Goal: Task Accomplishment & Management: Complete application form

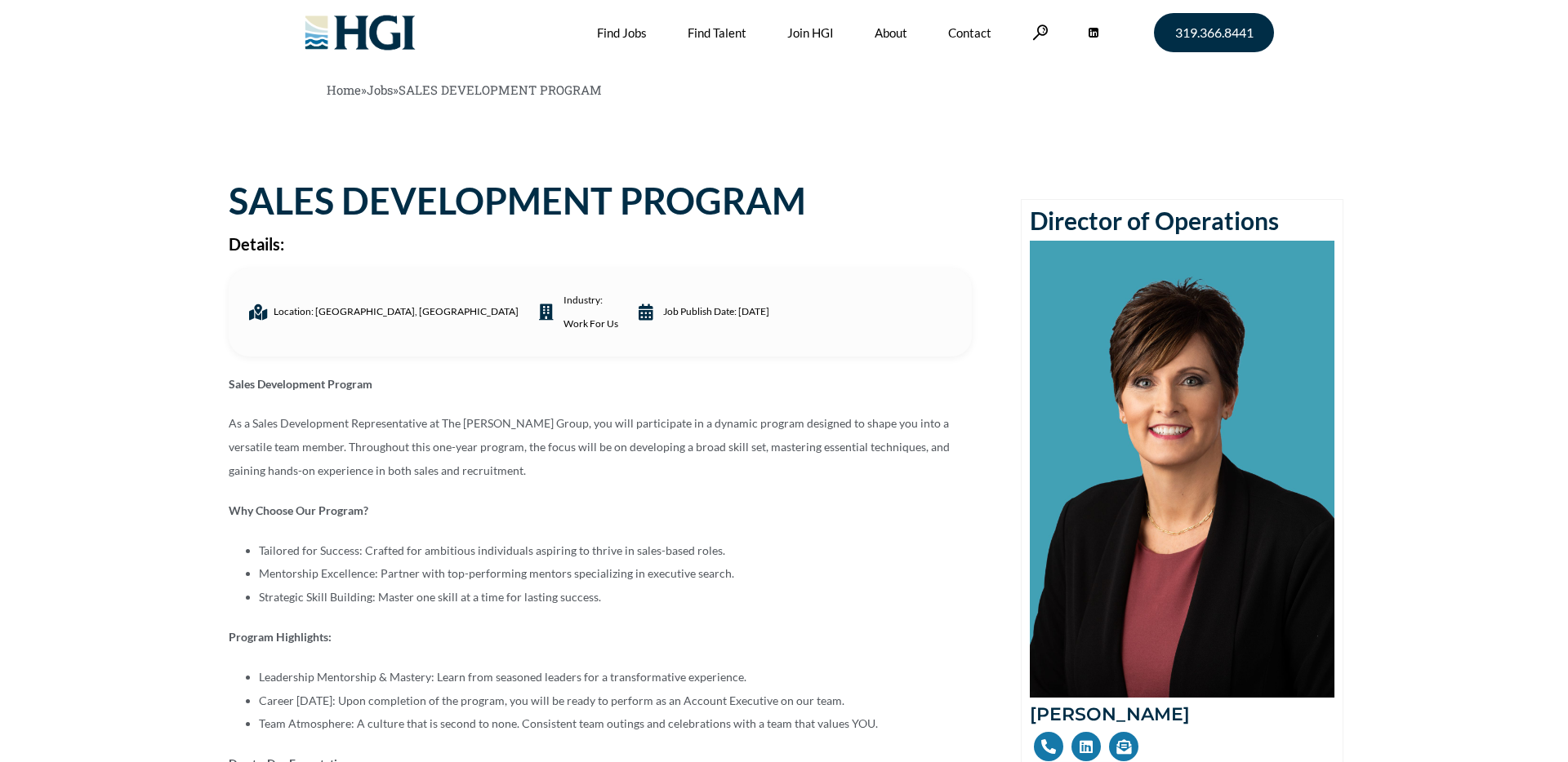
click at [391, 354] on div "Location: [GEOGRAPHIC_DATA], [GEOGRAPHIC_DATA] industry: Work For Us Job Publis…" at bounding box center [599, 313] width 743 height 88
click at [685, 309] on ul "Location: [GEOGRAPHIC_DATA], [GEOGRAPHIC_DATA] industry: Work For Us Job Publis…" at bounding box center [600, 313] width 723 height 48
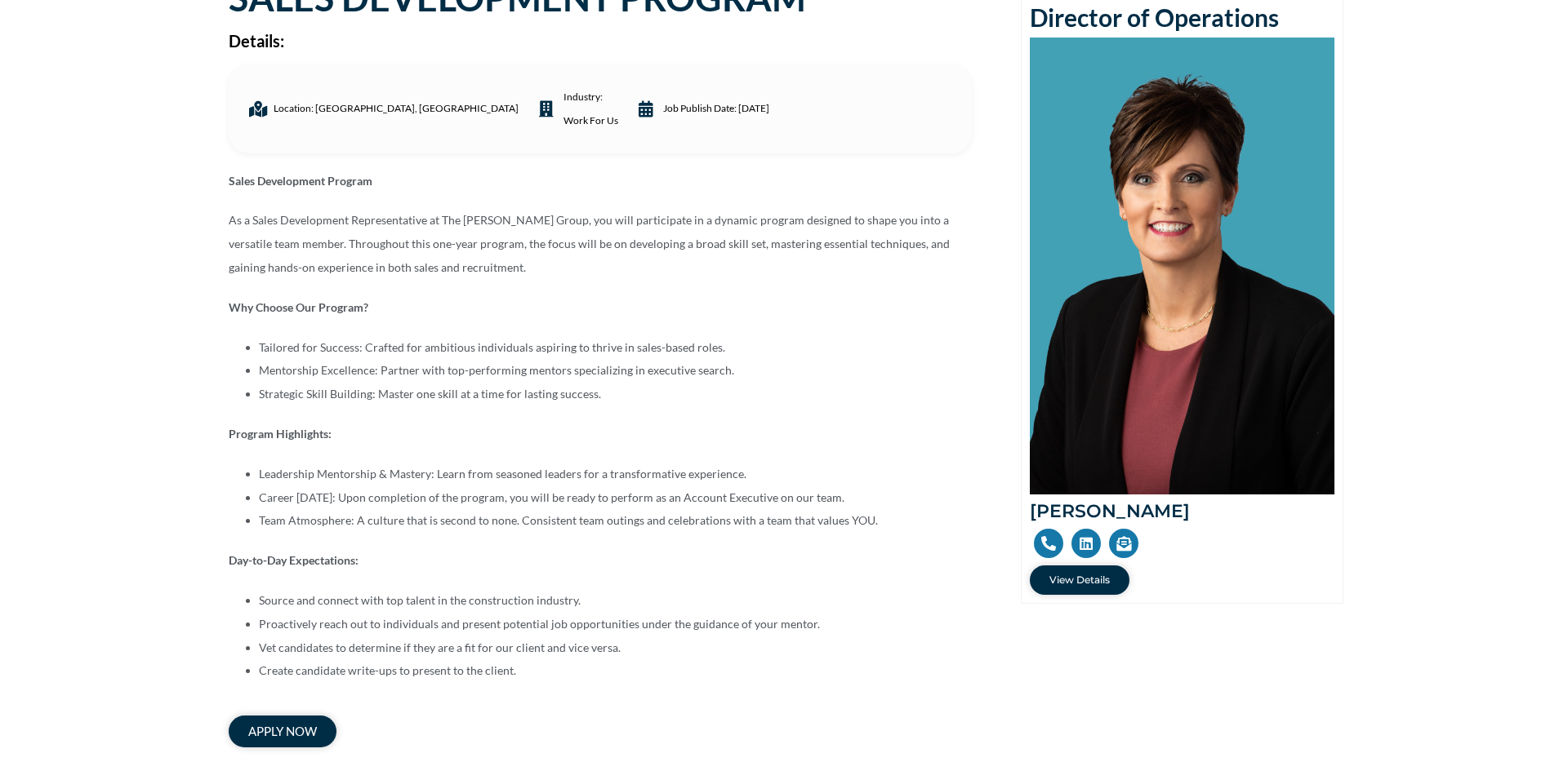
scroll to position [213, 0]
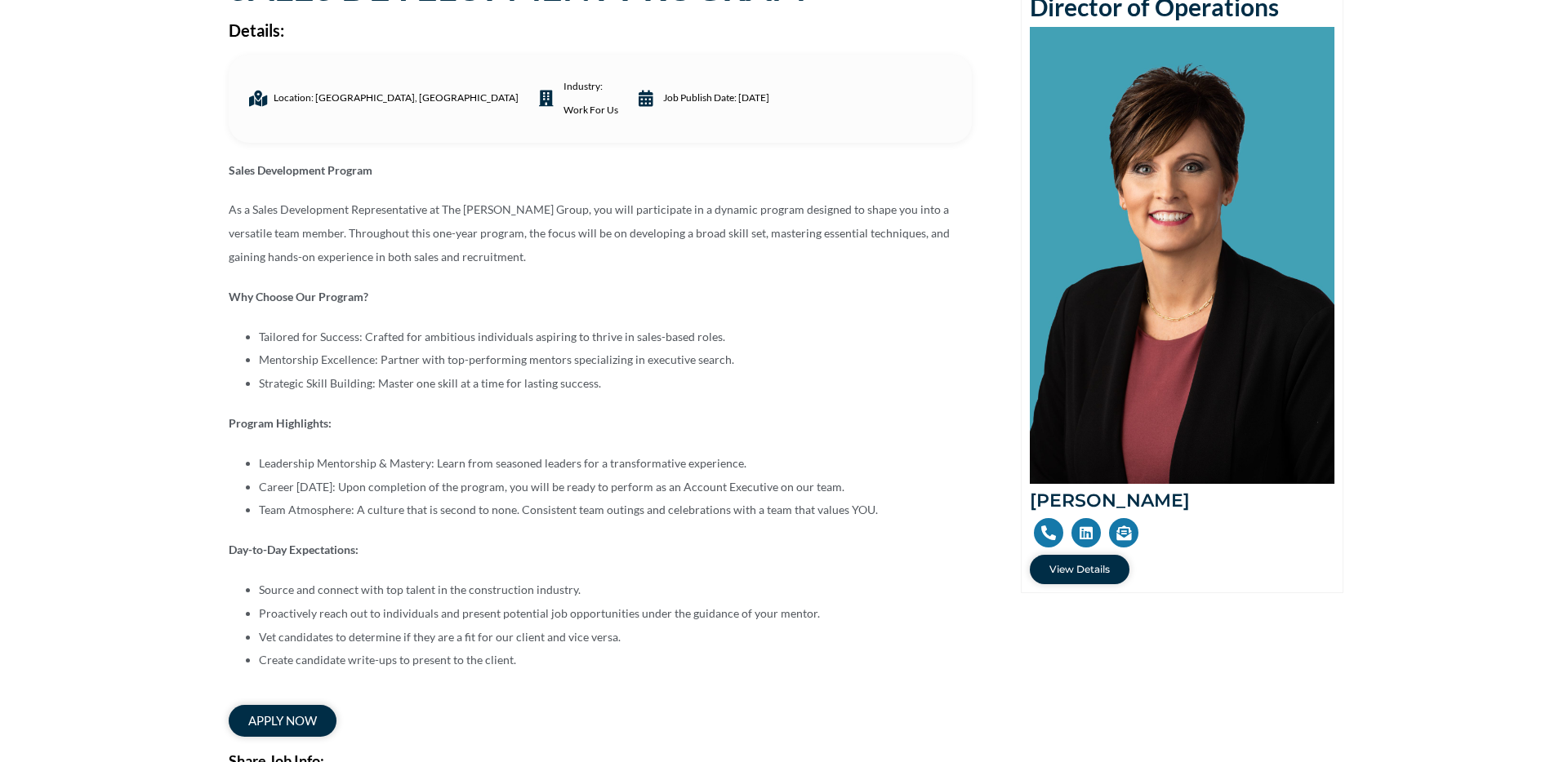
click at [685, 309] on div "Sales Development Program As a Sales Development Representative at The [PERSON_…" at bounding box center [599, 416] width 743 height 514
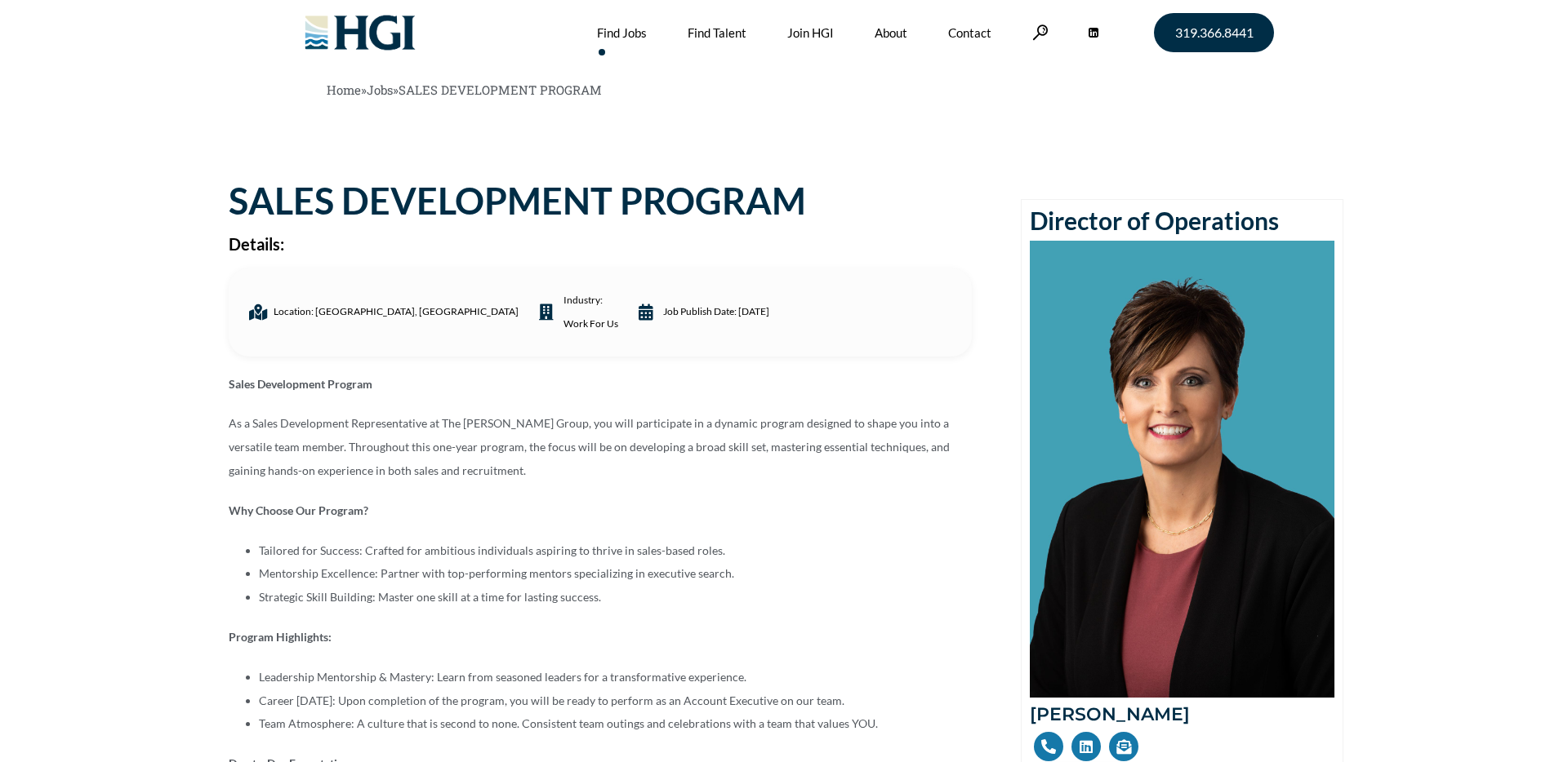
click at [635, 35] on link "Find Jobs" at bounding box center [621, 33] width 50 height 66
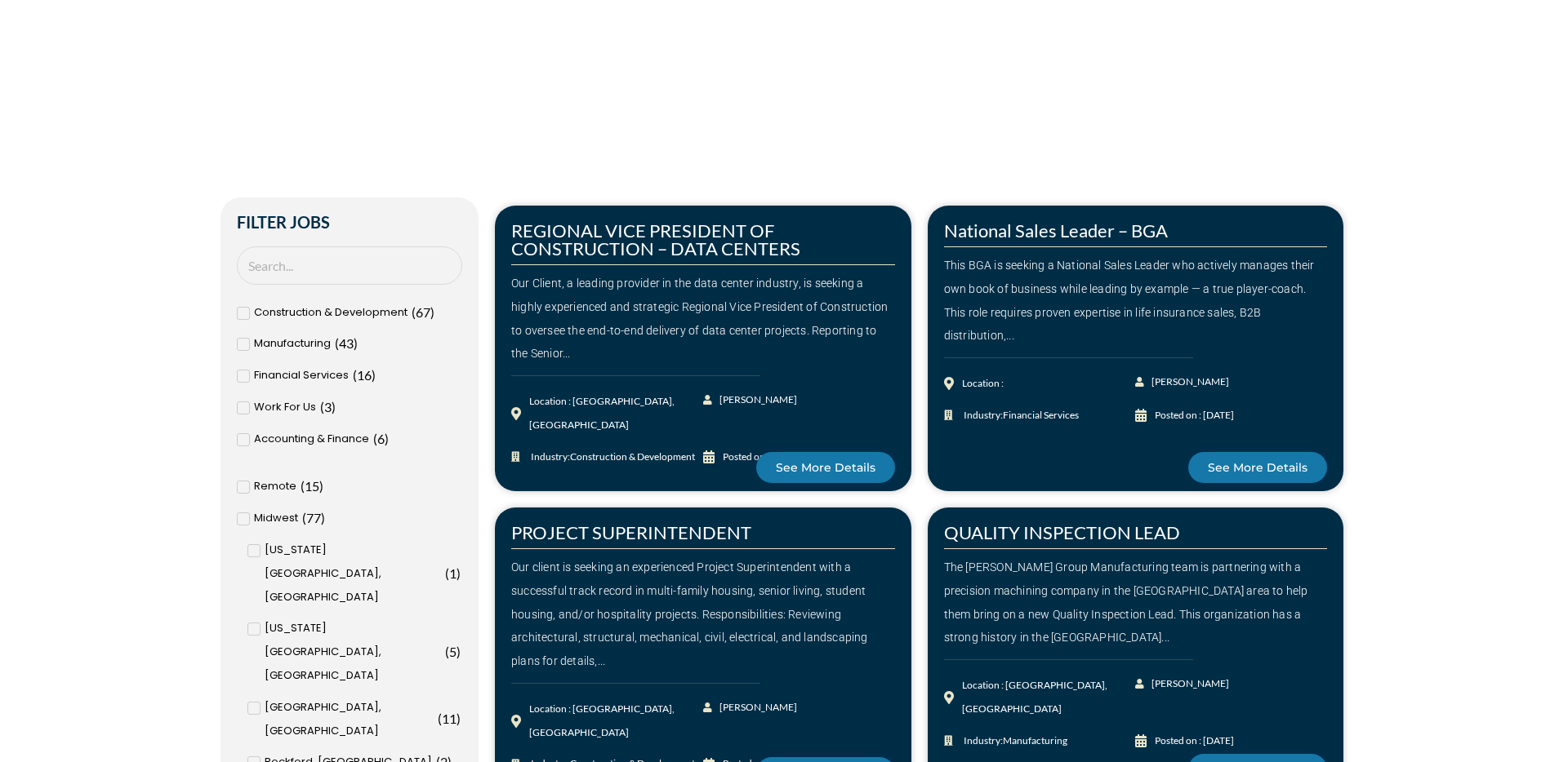
scroll to position [476, 0]
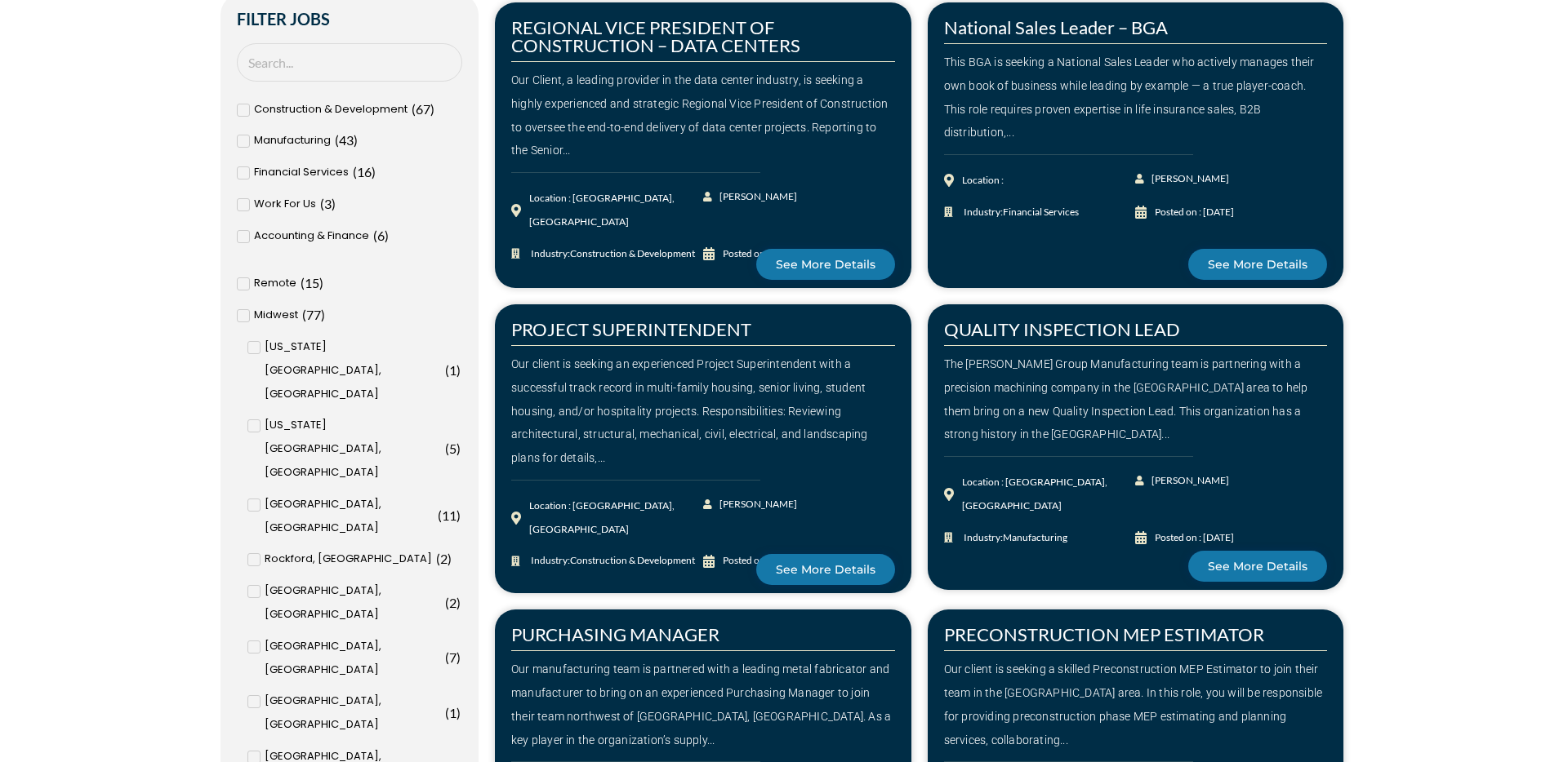
scroll to position [630, 0]
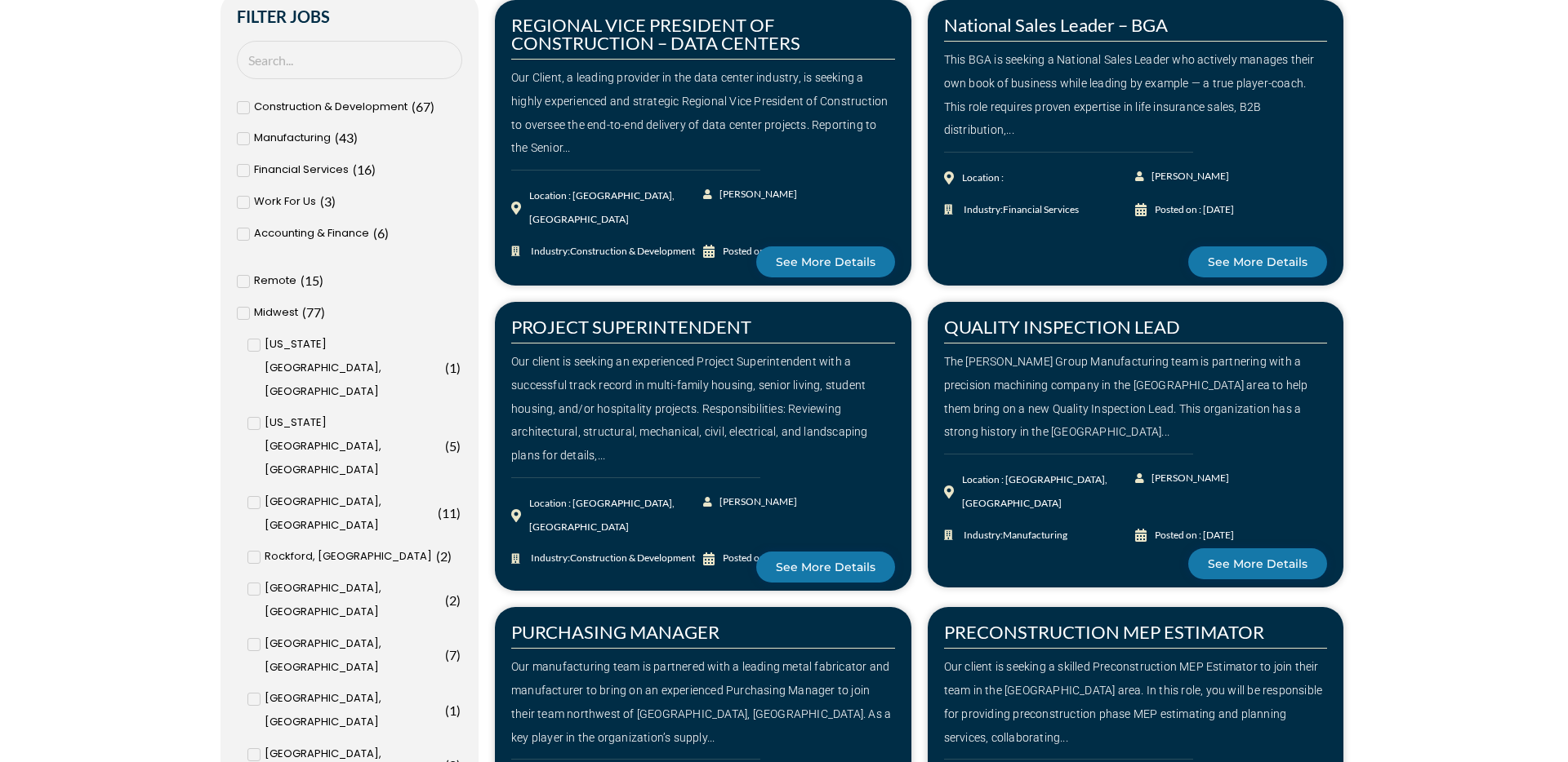
click at [244, 284] on icon at bounding box center [244, 282] width 6 height 9
click at [0, 0] on input "Remote ( 15 )" at bounding box center [0, 0] width 0 height 0
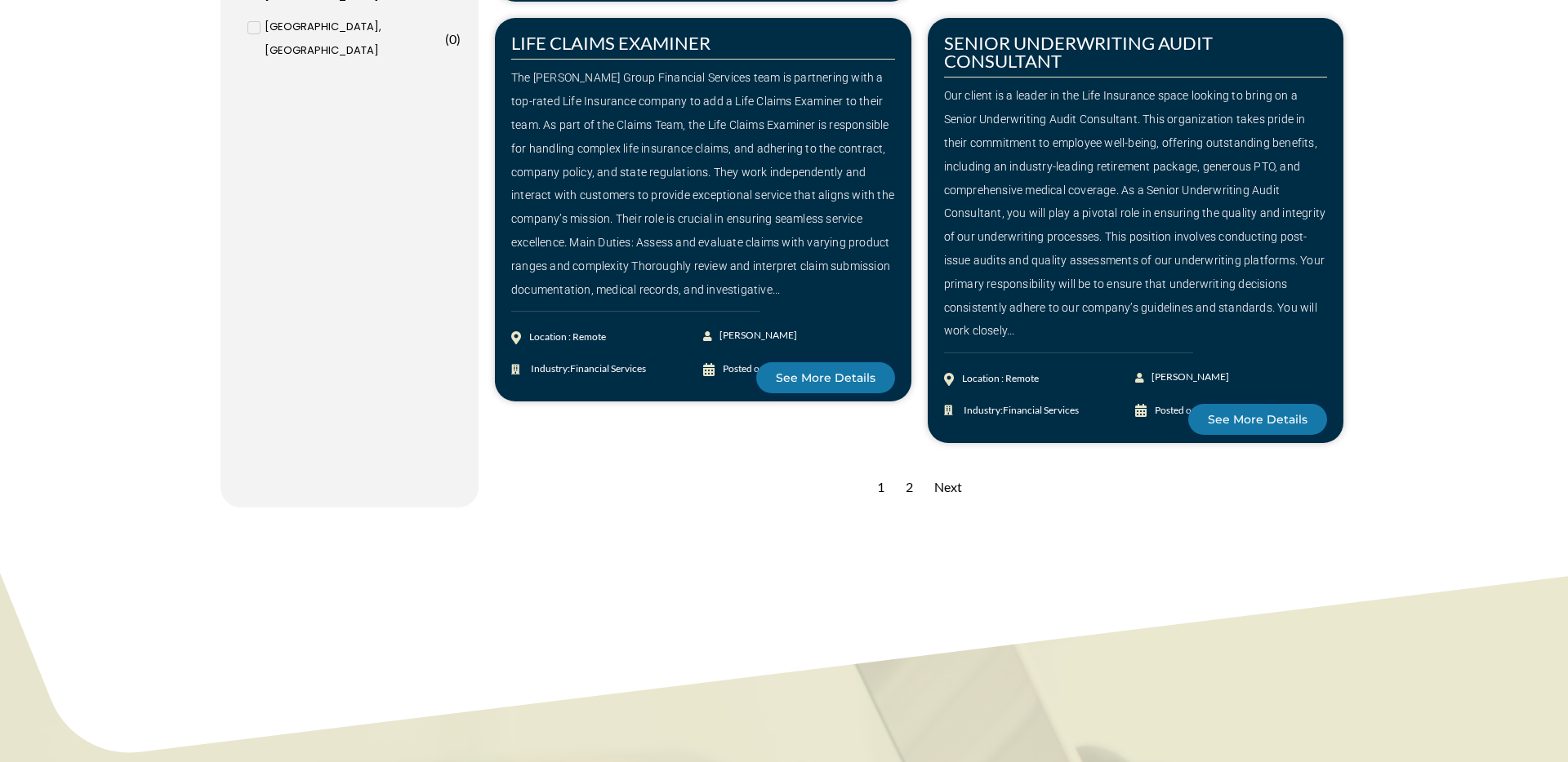
scroll to position [2312, 0]
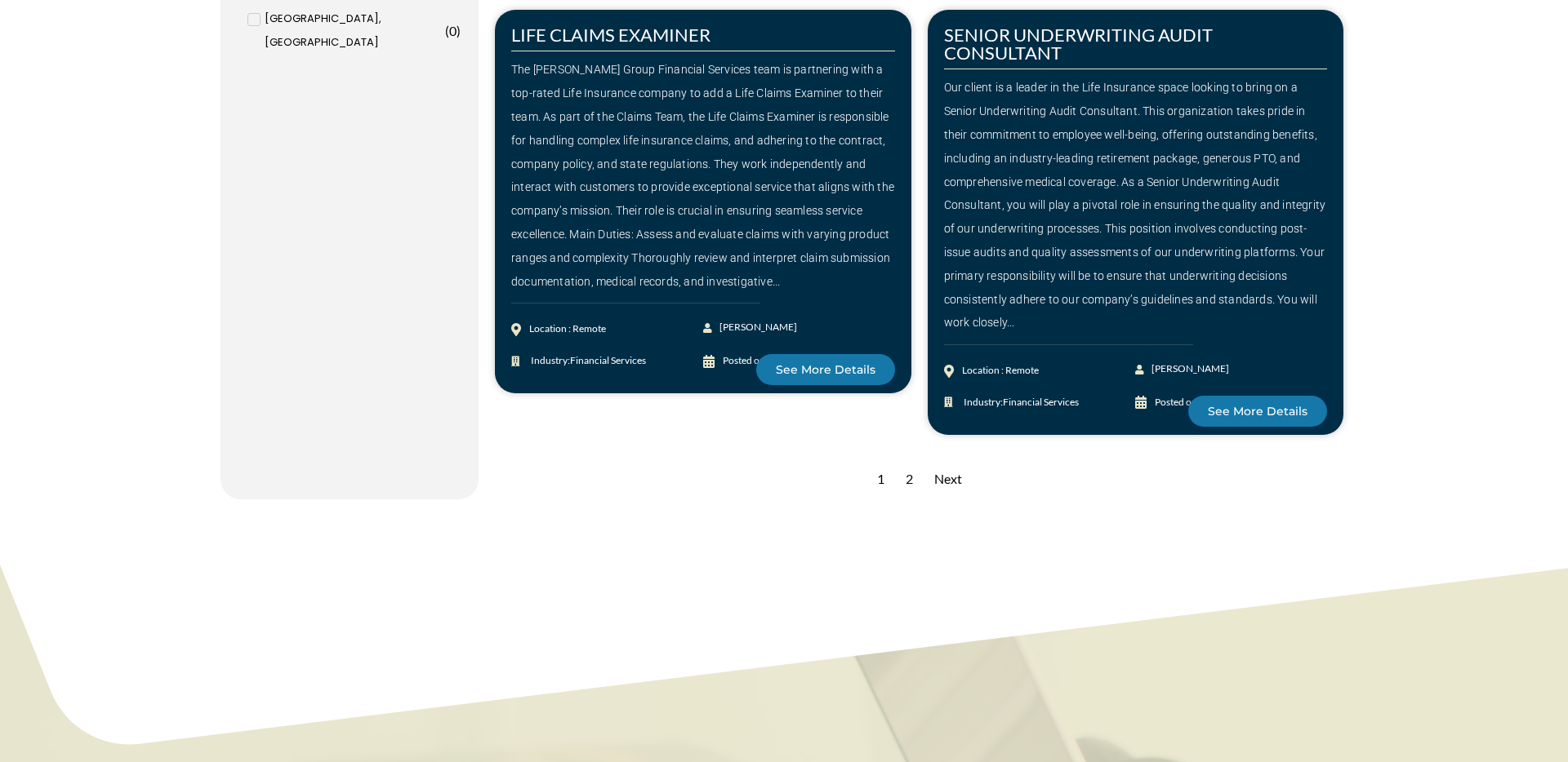
click at [954, 481] on div "Next" at bounding box center [948, 479] width 44 height 40
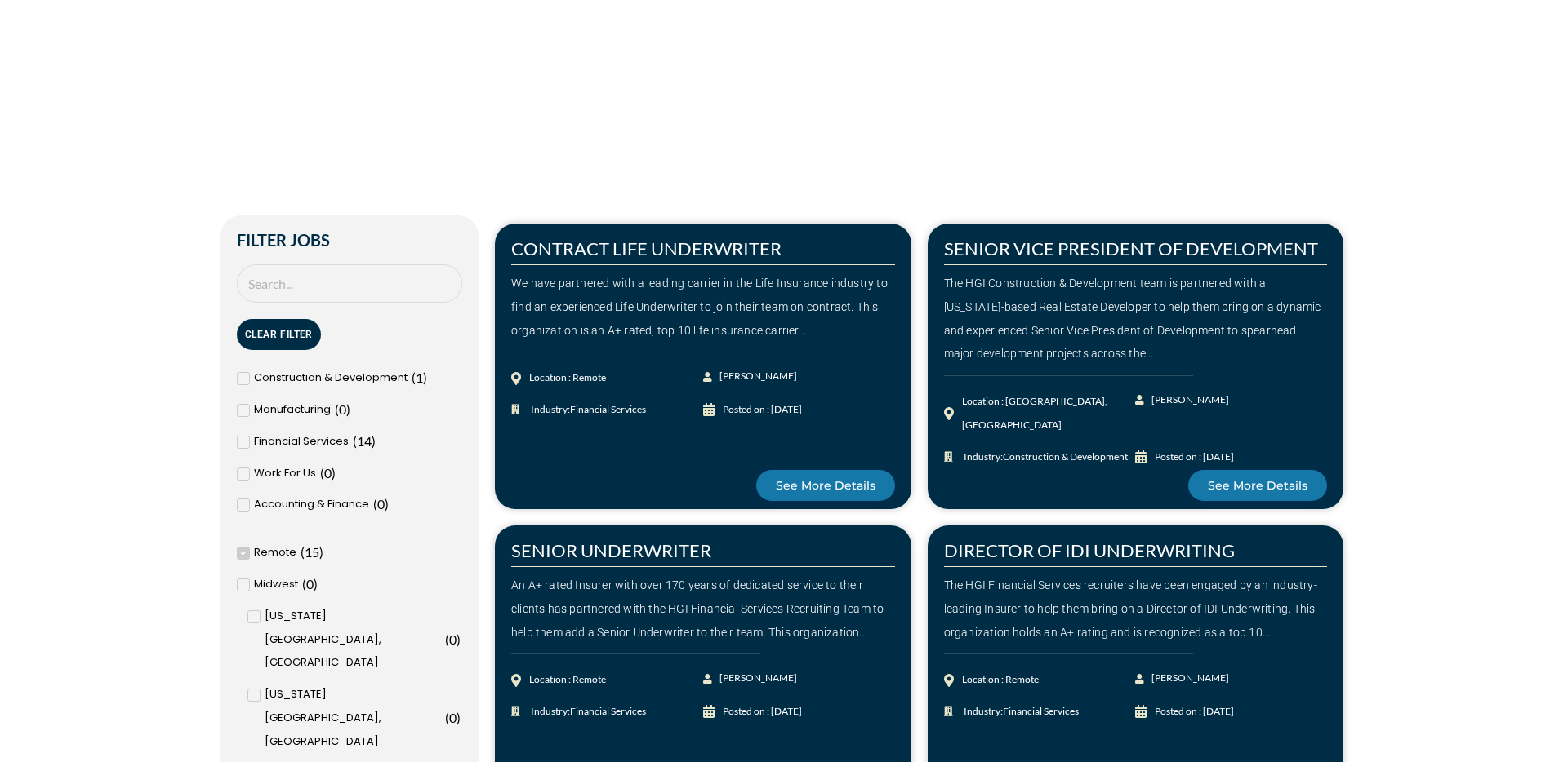
scroll to position [408, 0]
